Goal: Complete application form

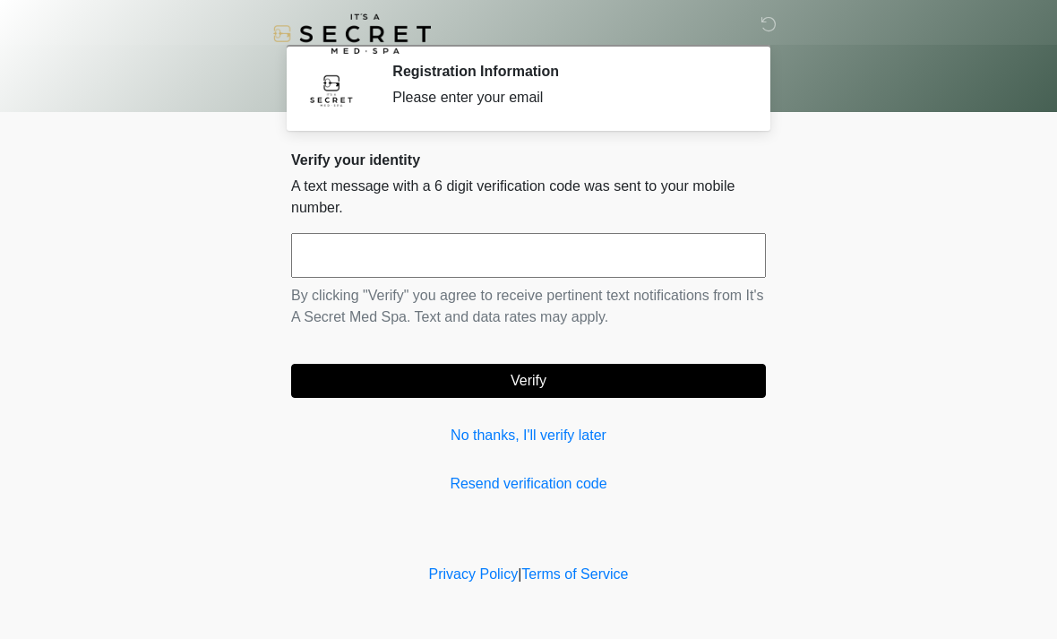
click at [697, 256] on input "text" at bounding box center [528, 255] width 475 height 45
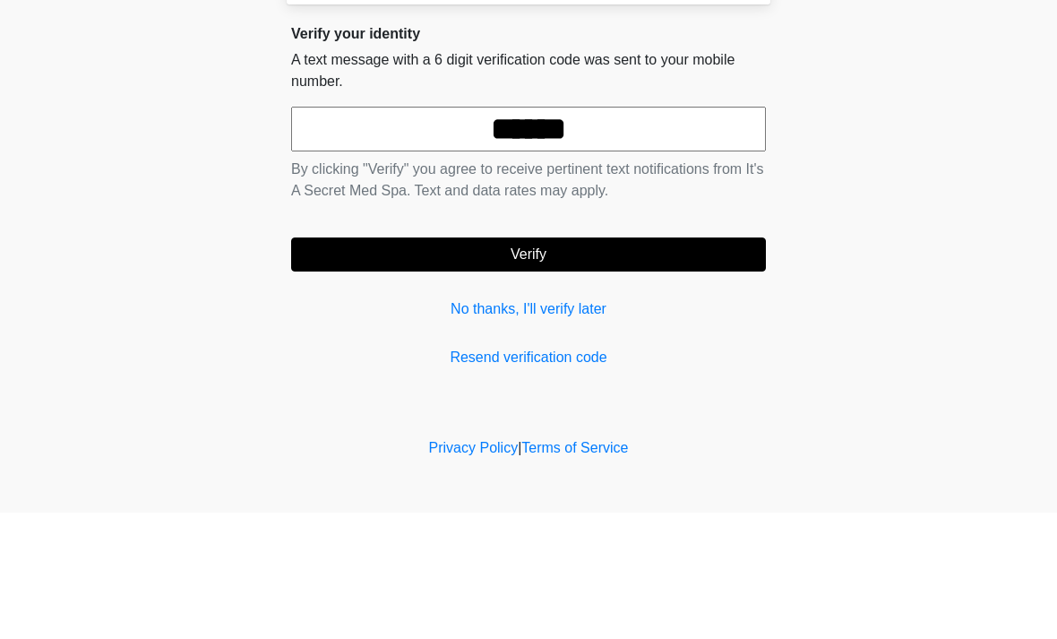
type input "******"
click at [634, 364] on button "Verify" at bounding box center [528, 381] width 475 height 34
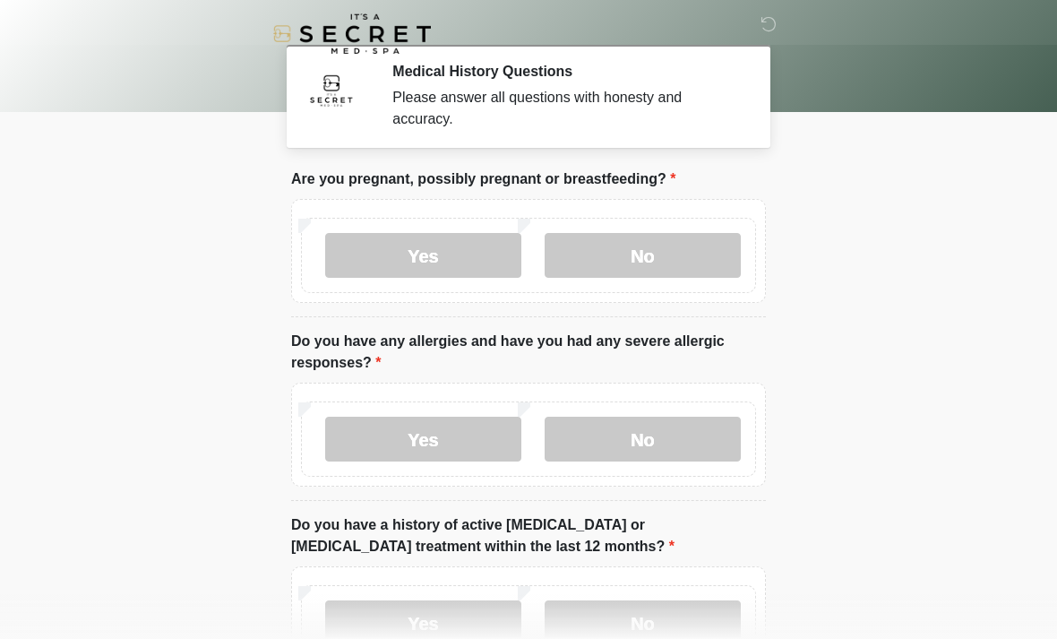
click at [662, 247] on label "No" at bounding box center [643, 255] width 196 height 45
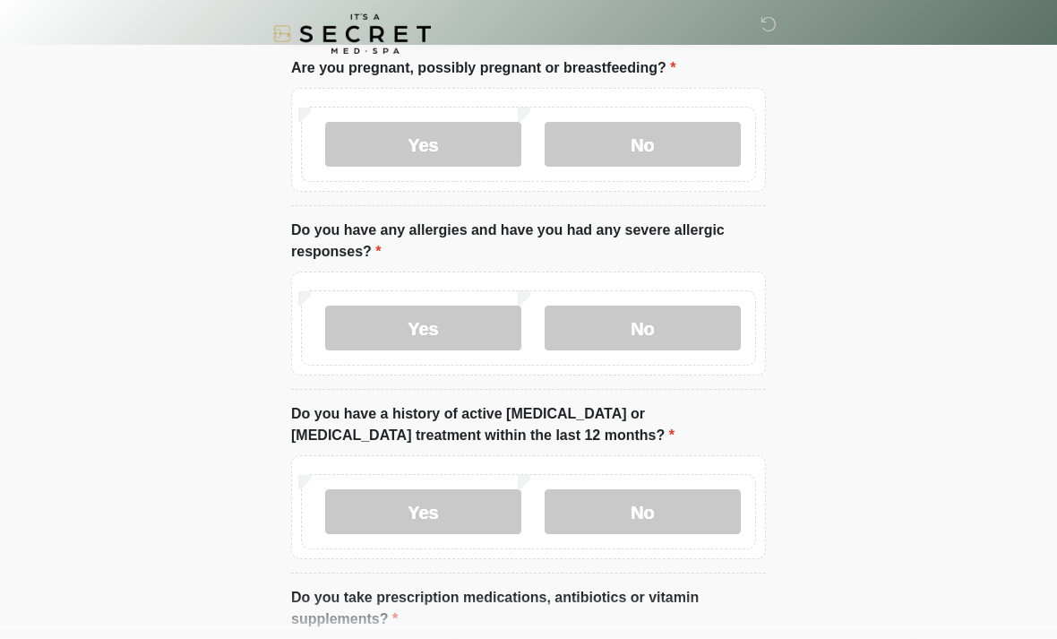
scroll to position [133, 0]
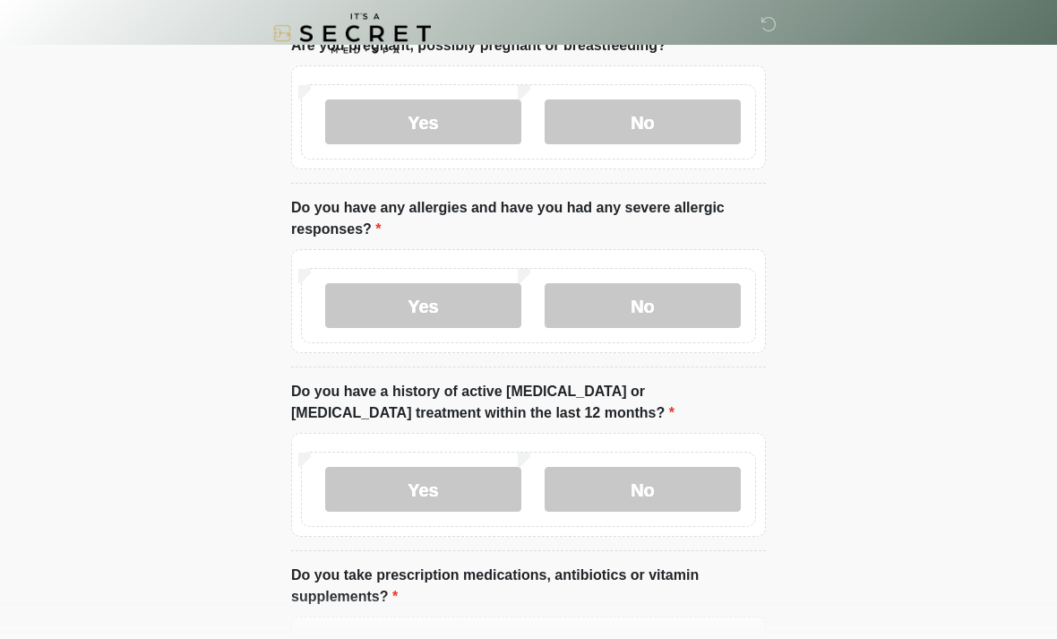
click at [678, 301] on label "No" at bounding box center [643, 306] width 196 height 45
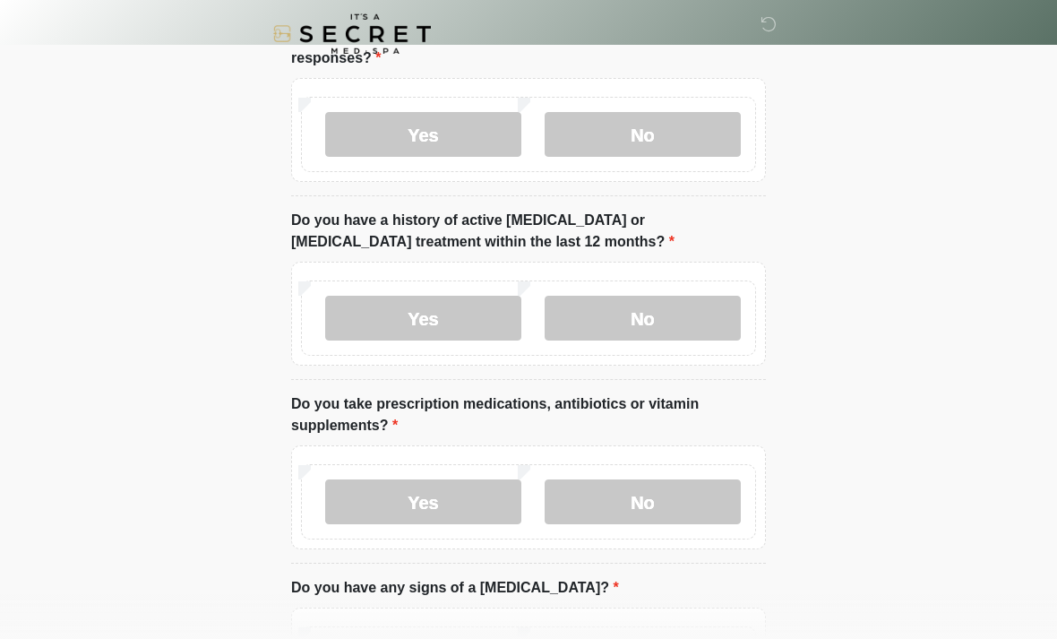
scroll to position [308, 0]
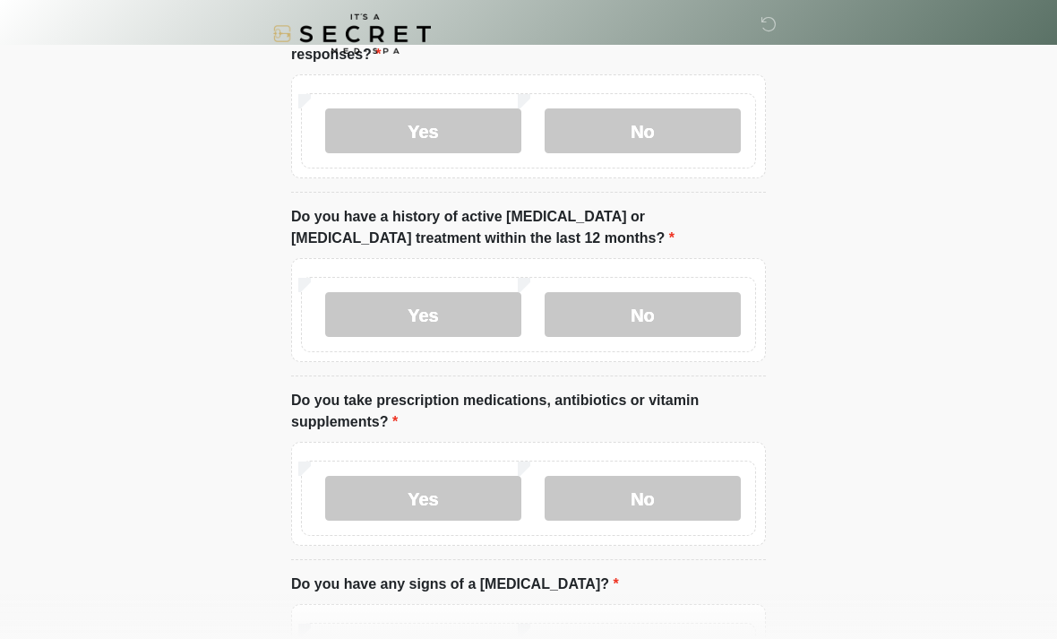
click at [697, 306] on label "No" at bounding box center [643, 314] width 196 height 45
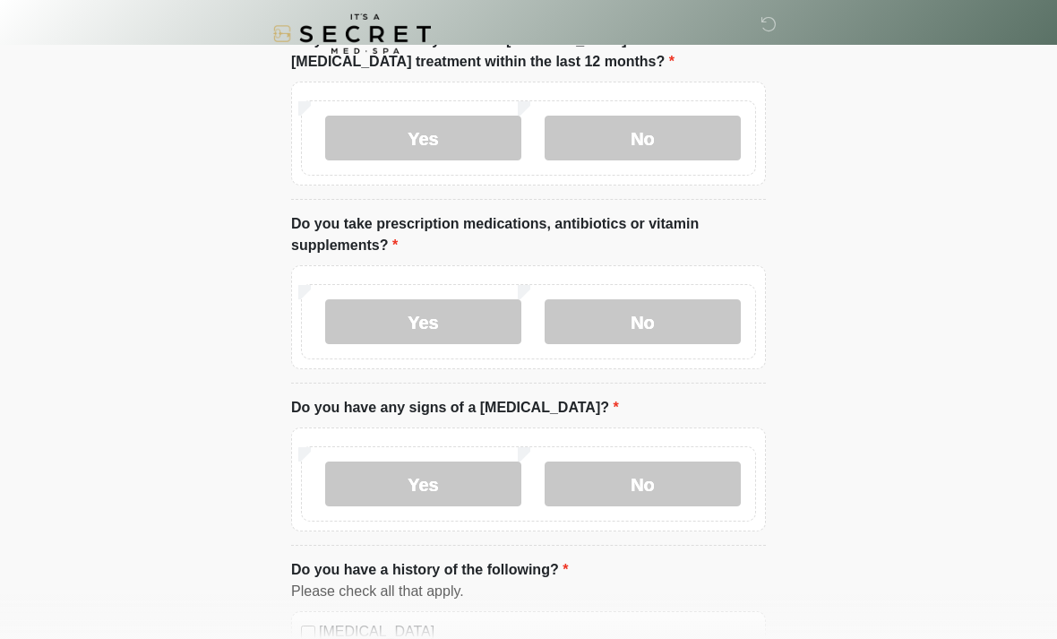
scroll to position [496, 0]
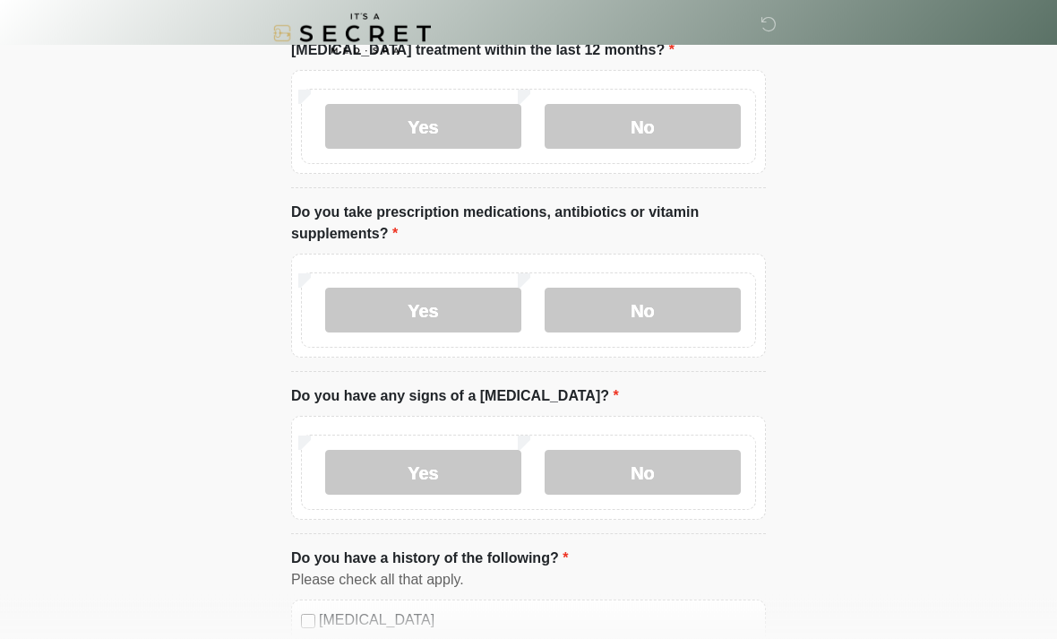
click at [677, 309] on label "No" at bounding box center [643, 311] width 196 height 45
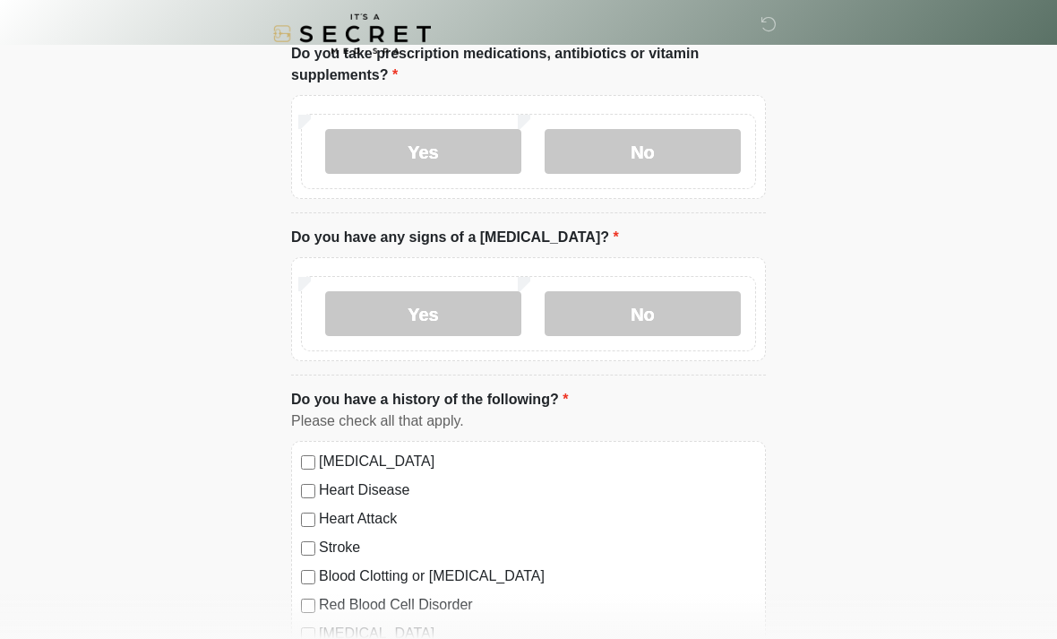
scroll to position [658, 0]
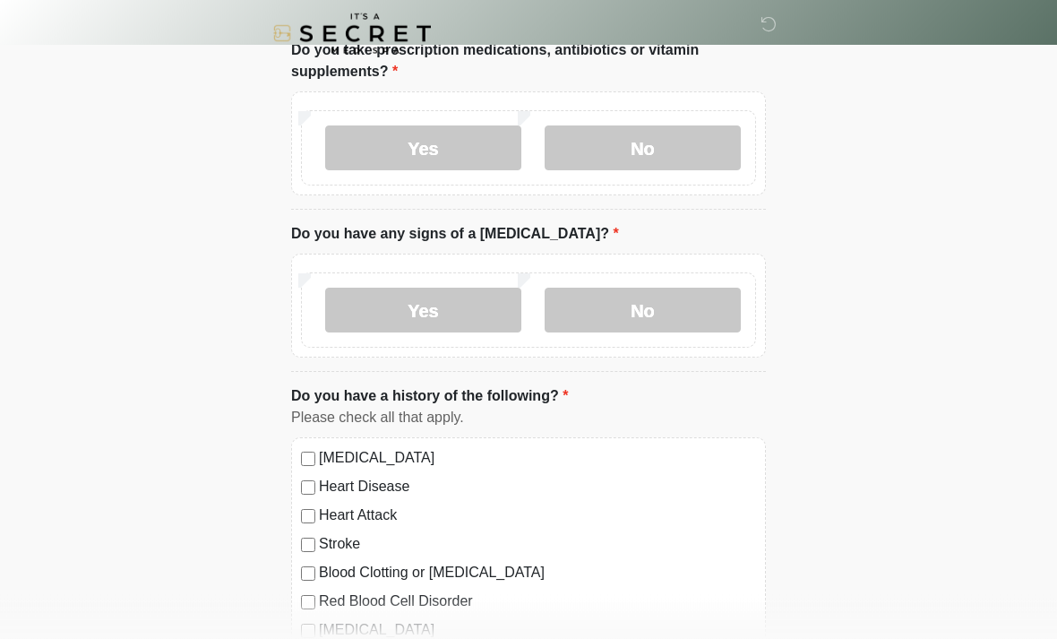
click at [684, 306] on label "No" at bounding box center [643, 311] width 196 height 45
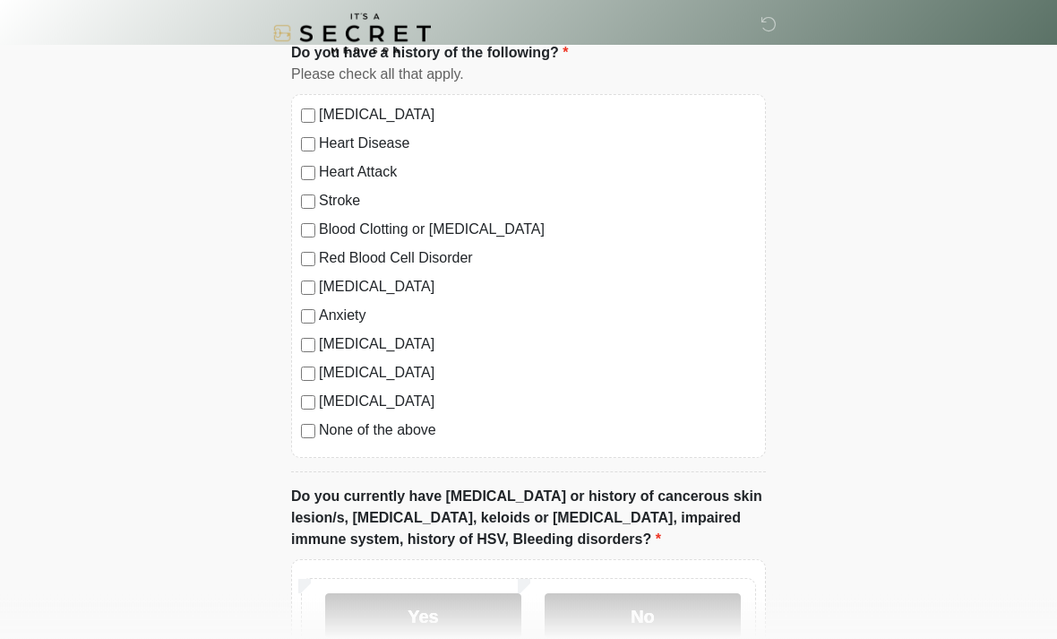
scroll to position [1009, 0]
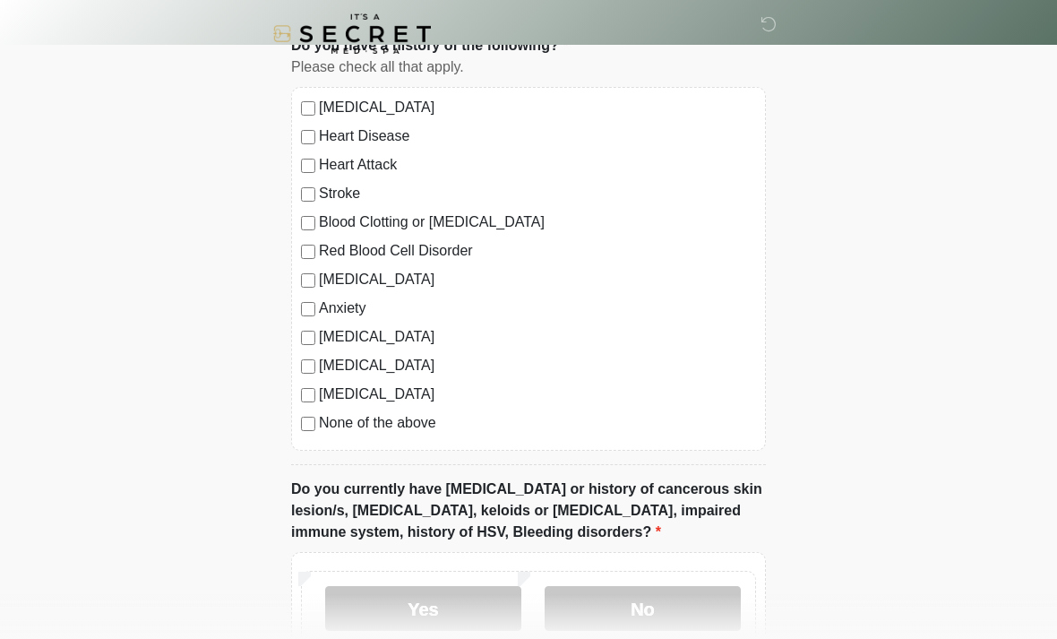
click at [413, 422] on label "None of the above" at bounding box center [537, 423] width 437 height 22
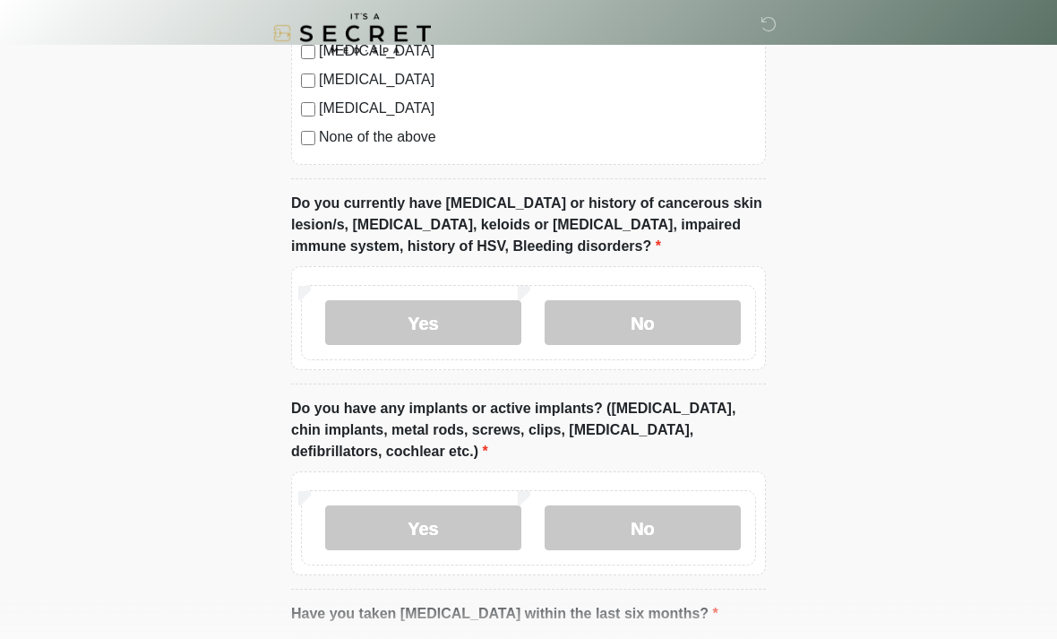
scroll to position [1295, 0]
click at [704, 311] on label "No" at bounding box center [643, 322] width 196 height 45
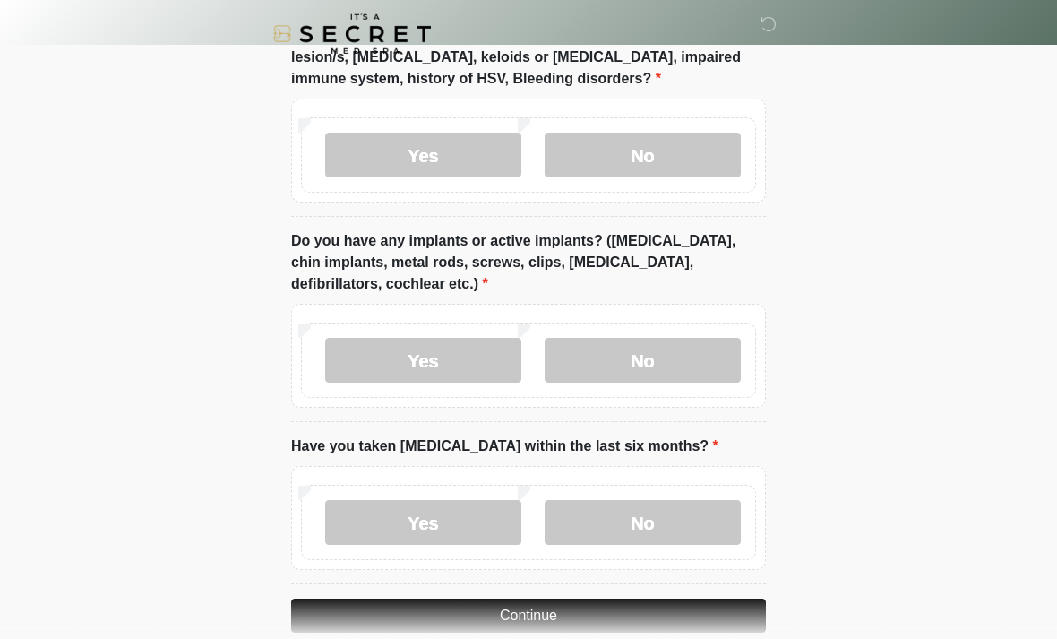
scroll to position [1463, 0]
click at [688, 352] on label "No" at bounding box center [643, 359] width 196 height 45
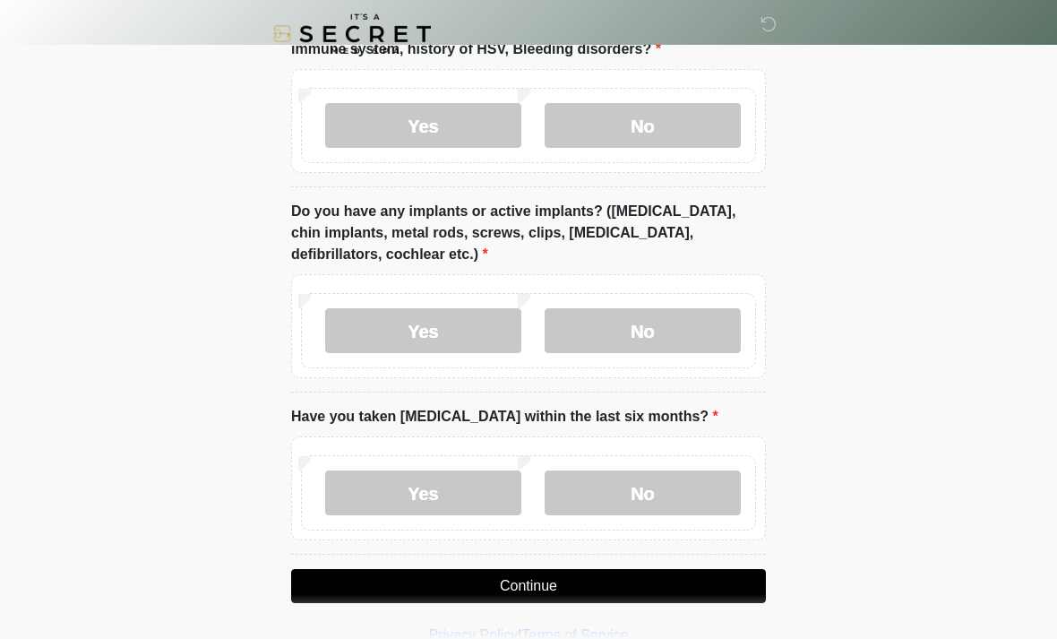
click at [665, 490] on label "No" at bounding box center [643, 492] width 196 height 45
click at [657, 573] on button "Continue" at bounding box center [528, 586] width 475 height 34
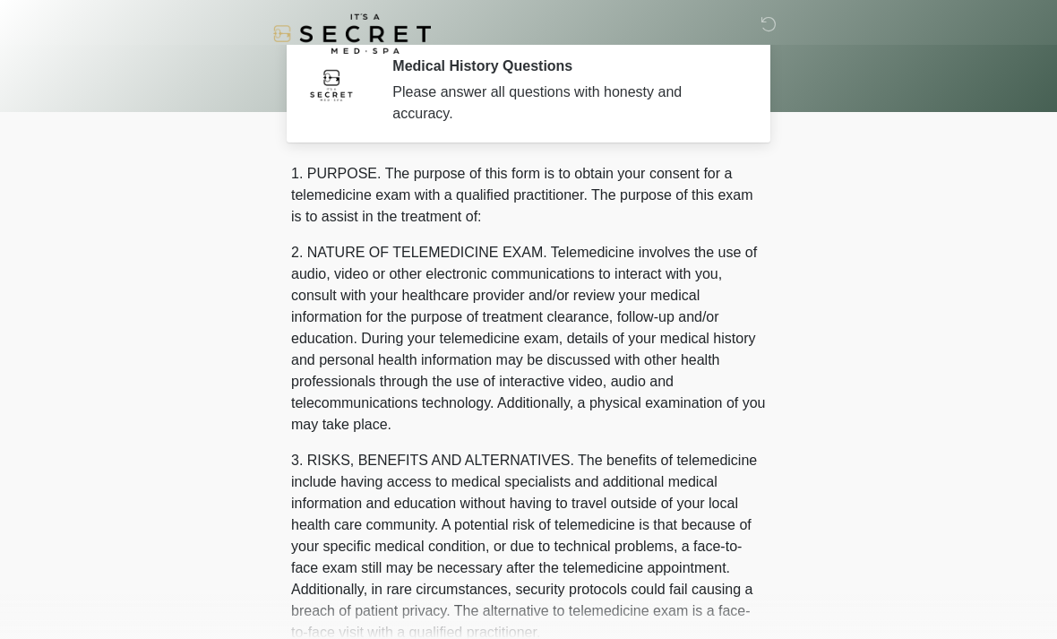
scroll to position [0, 0]
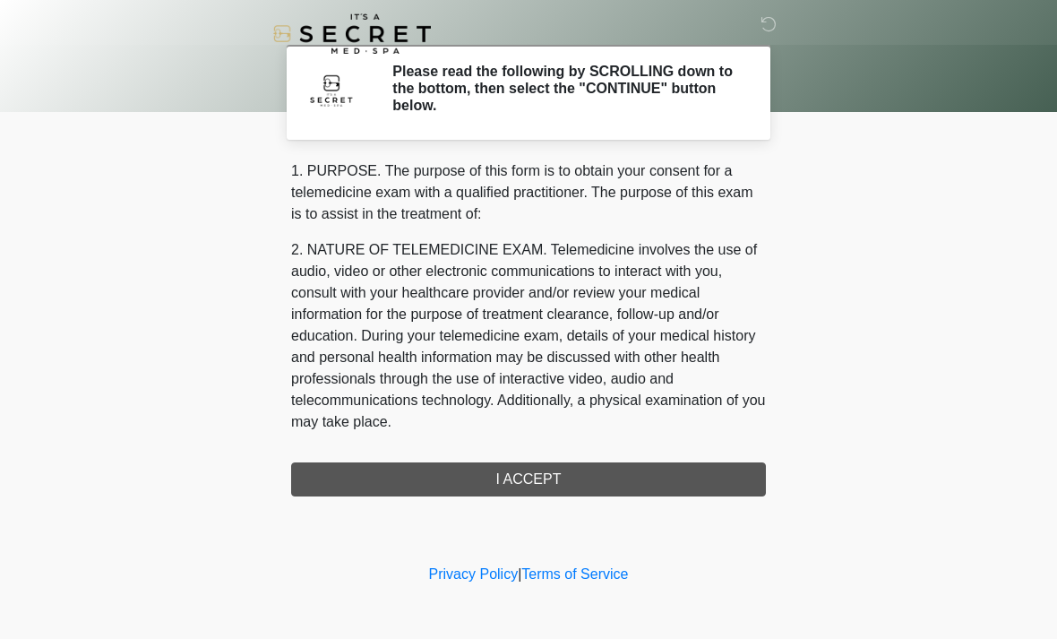
click at [652, 473] on div "1. PURPOSE. The purpose of this form is to obtain your consent for a telemedici…" at bounding box center [528, 328] width 475 height 336
click at [542, 470] on div "1. PURPOSE. The purpose of this form is to obtain your consent for a telemedici…" at bounding box center [528, 328] width 475 height 336
click at [558, 479] on div "1. PURPOSE. The purpose of this form is to obtain your consent for a telemedici…" at bounding box center [528, 328] width 475 height 336
click at [581, 485] on div "1. PURPOSE. The purpose of this form is to obtain your consent for a telemedici…" at bounding box center [528, 328] width 475 height 336
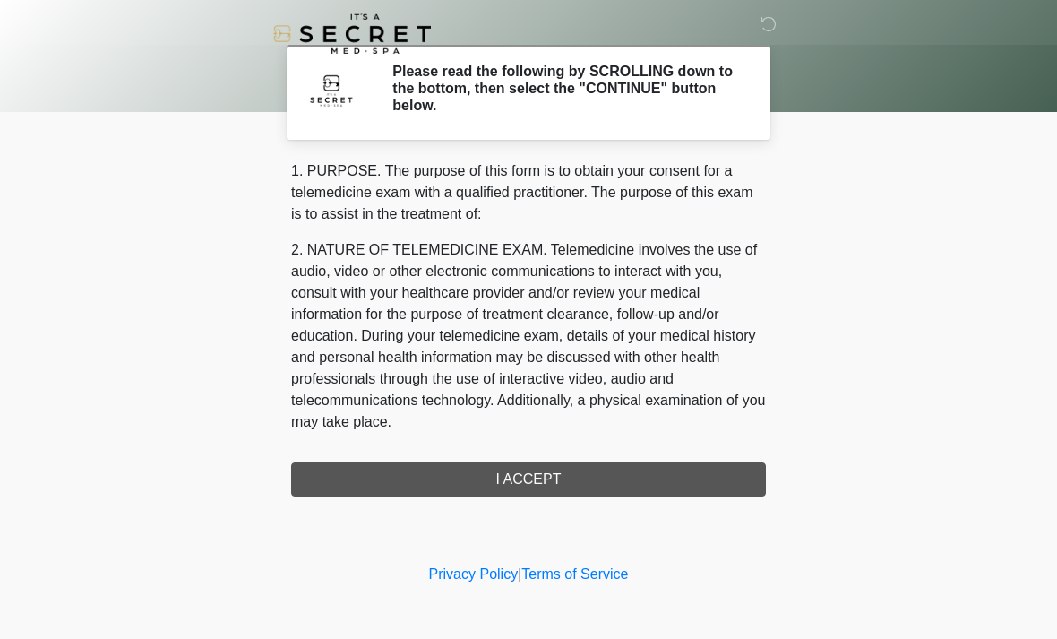
click at [528, 489] on div "1. PURPOSE. The purpose of this form is to obtain your consent for a telemedici…" at bounding box center [528, 328] width 475 height 336
click at [537, 489] on div "1. PURPOSE. The purpose of this form is to obtain your consent for a telemedici…" at bounding box center [528, 328] width 475 height 336
click at [677, 318] on p "2. NATURE OF TELEMEDICINE EXAM. Telemedicine involves the use of audio, video o…" at bounding box center [528, 336] width 475 height 194
click at [623, 343] on p "2. NATURE OF TELEMEDICINE EXAM. Telemedicine involves the use of audio, video o…" at bounding box center [528, 336] width 475 height 194
click at [622, 343] on p "2. NATURE OF TELEMEDICINE EXAM. Telemedicine involves the use of audio, video o…" at bounding box center [528, 336] width 475 height 194
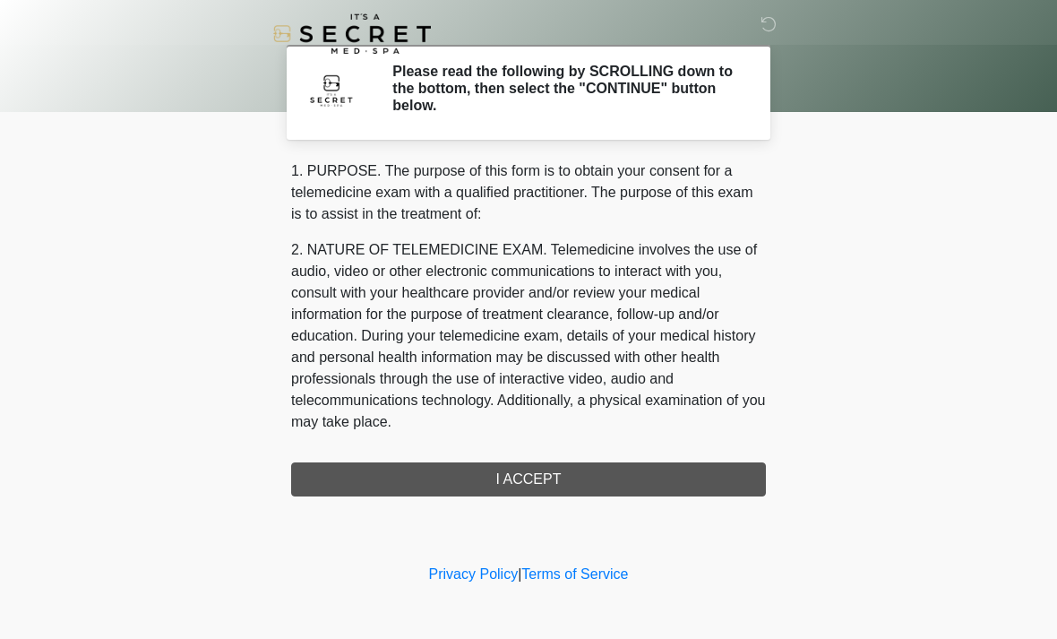
click at [607, 364] on p "2. NATURE OF TELEMEDICINE EXAM. Telemedicine involves the use of audio, video o…" at bounding box center [528, 336] width 475 height 194
click at [579, 476] on div "1. PURPOSE. The purpose of this form is to obtain your consent for a telemedici…" at bounding box center [528, 328] width 475 height 336
click at [578, 475] on div "1. PURPOSE. The purpose of this form is to obtain your consent for a telemedici…" at bounding box center [528, 328] width 475 height 336
click at [579, 467] on div "1. PURPOSE. The purpose of this form is to obtain your consent for a telemedici…" at bounding box center [528, 328] width 475 height 336
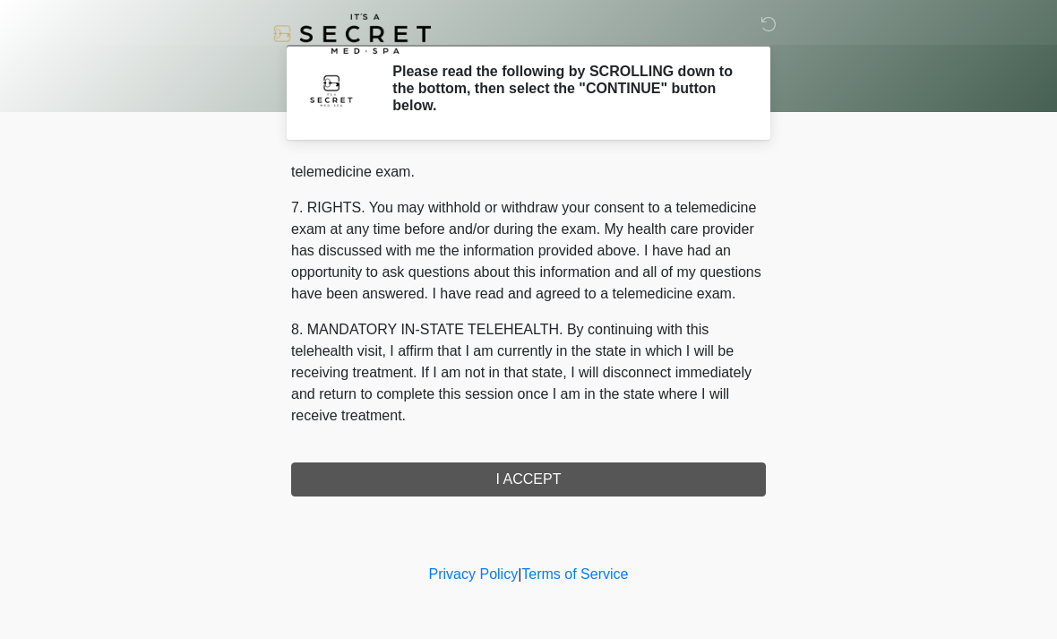
scroll to position [759, 0]
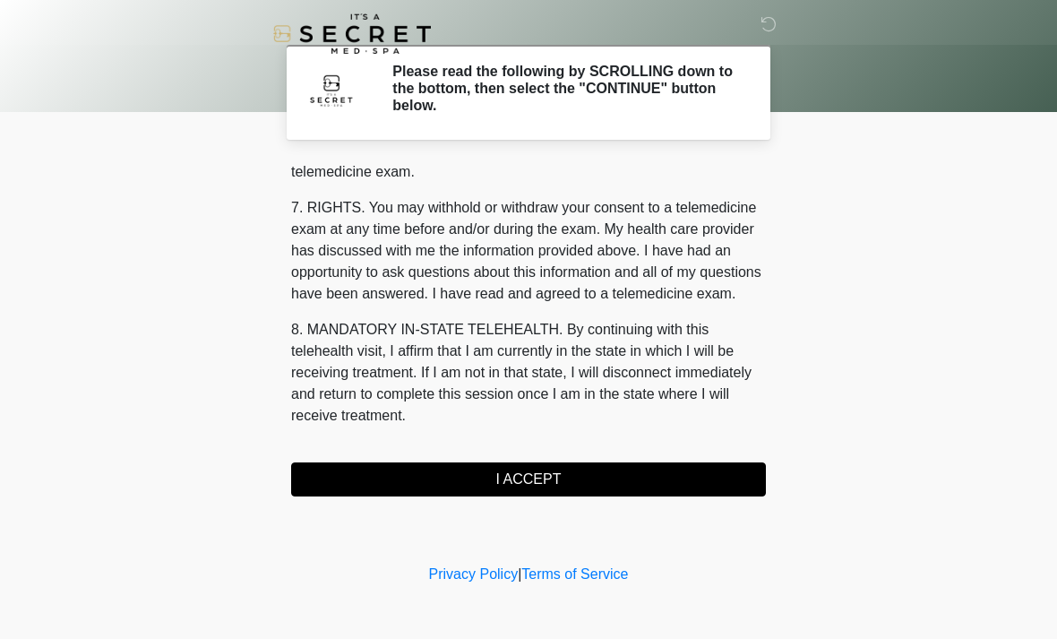
click at [621, 485] on button "I ACCEPT" at bounding box center [528, 479] width 475 height 34
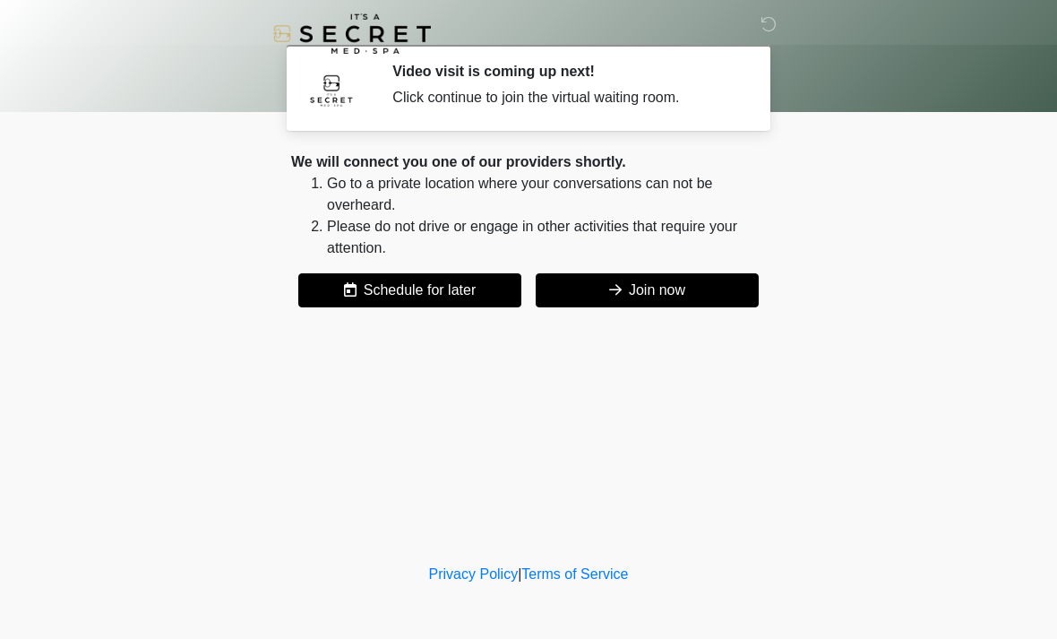
click at [695, 287] on button "Join now" at bounding box center [647, 290] width 223 height 34
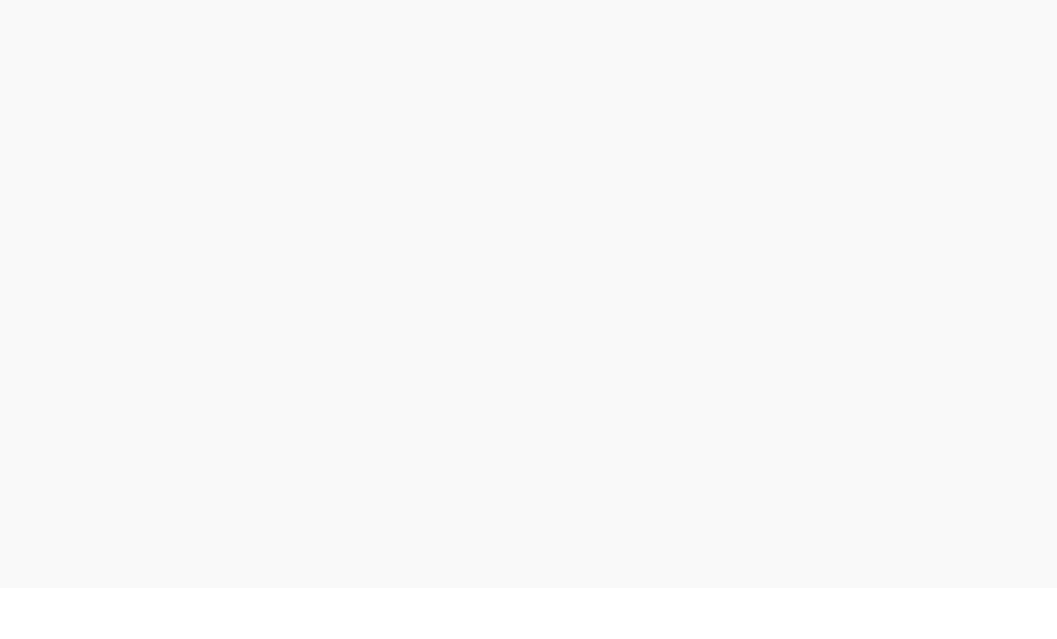
scroll to position [5, 0]
